Goal: Find specific page/section: Find specific page/section

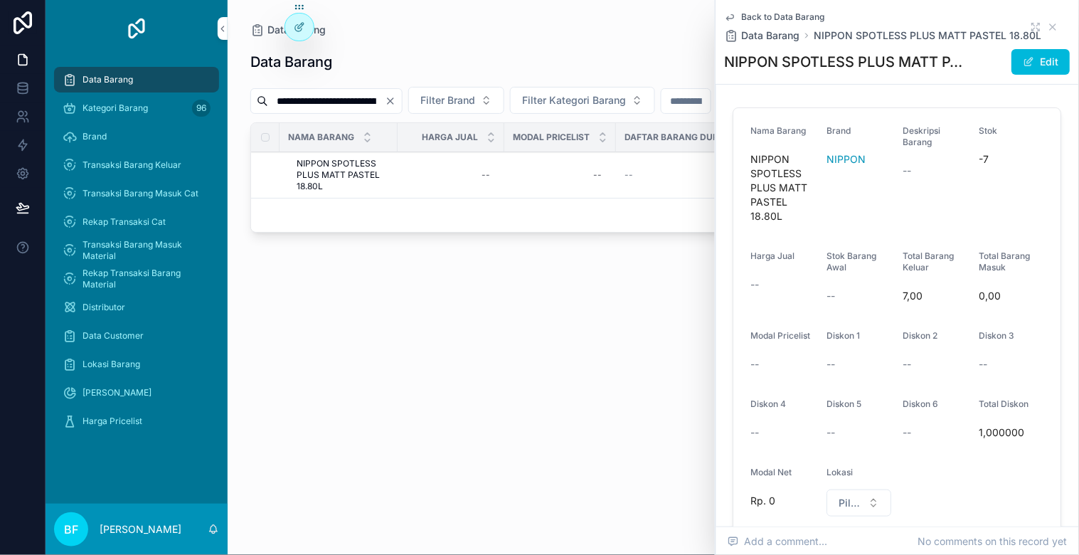
scroll to position [80, 0]
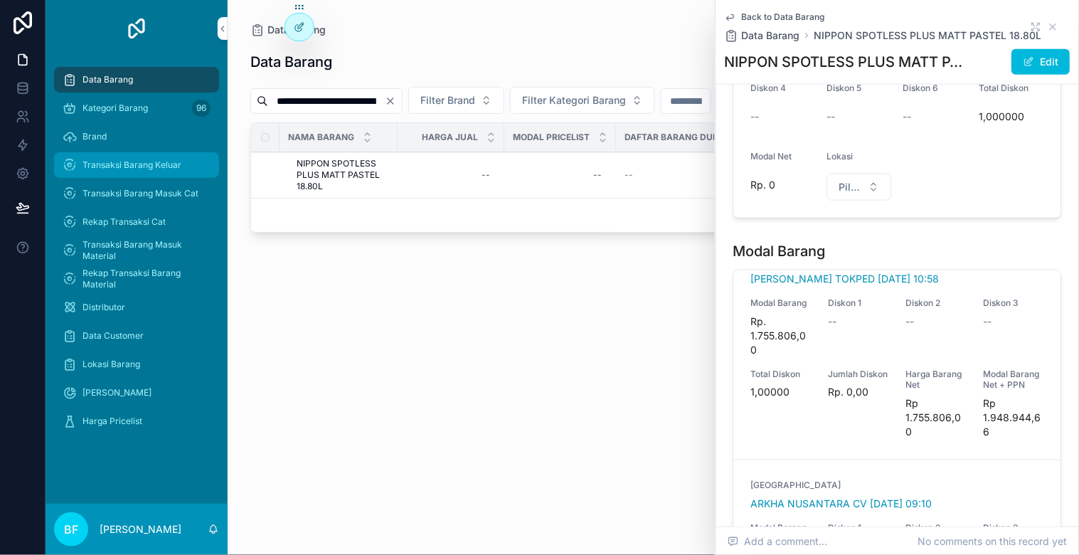
click at [132, 160] on span "Transaksi Barang Keluar" at bounding box center [131, 164] width 99 height 11
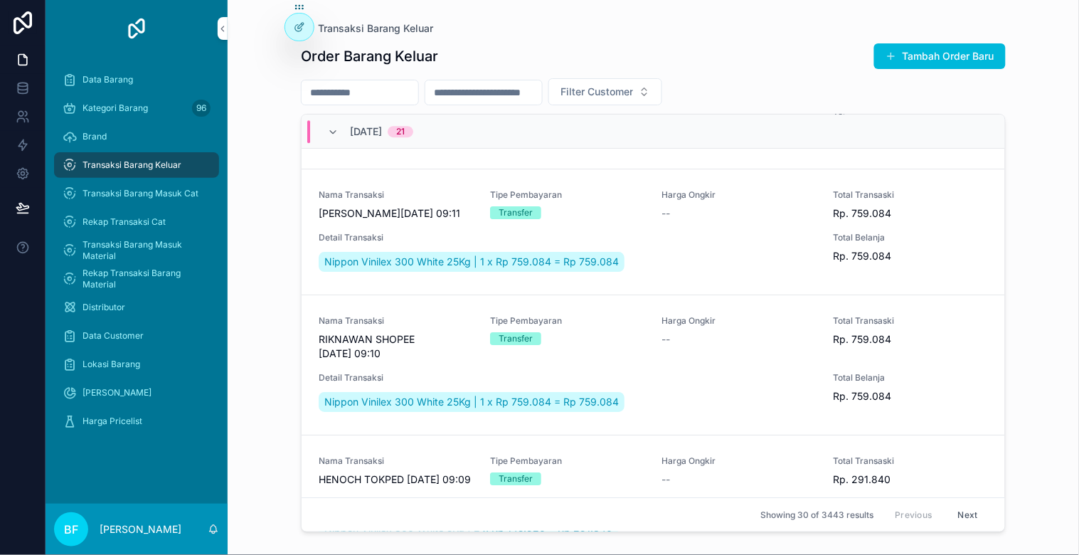
scroll to position [1264, 0]
